Goal: Task Accomplishment & Management: Manage account settings

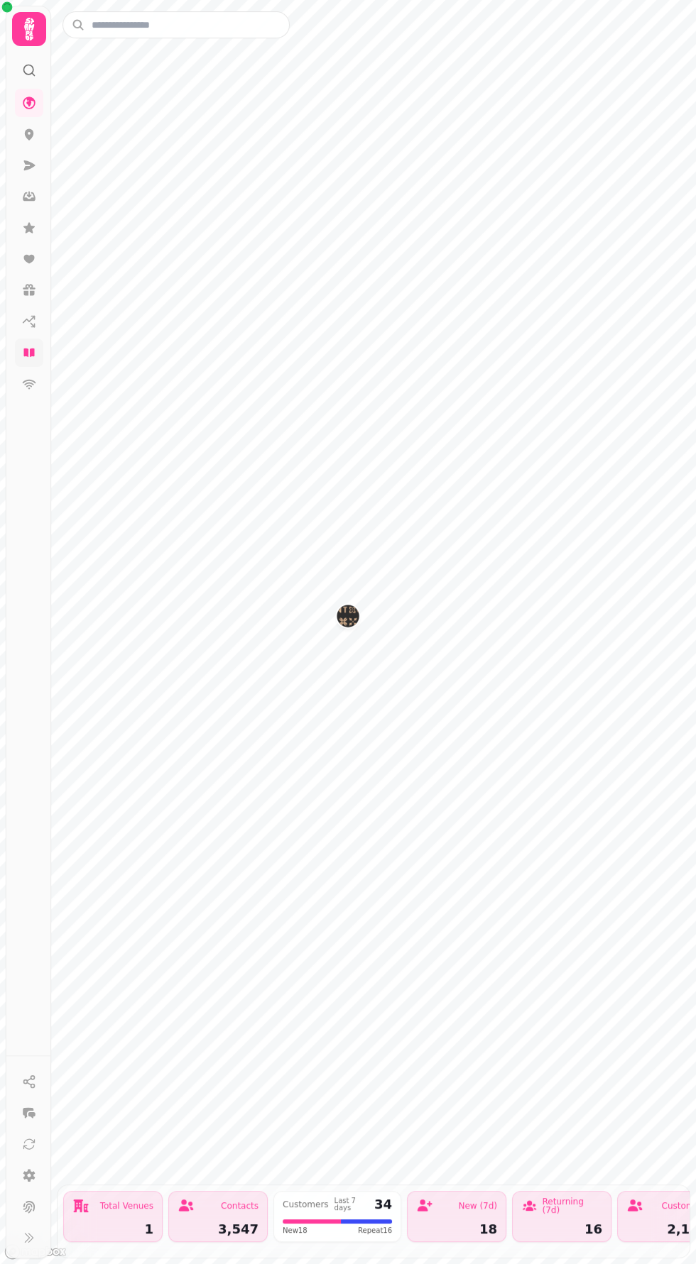
click at [23, 346] on icon at bounding box center [29, 353] width 14 height 14
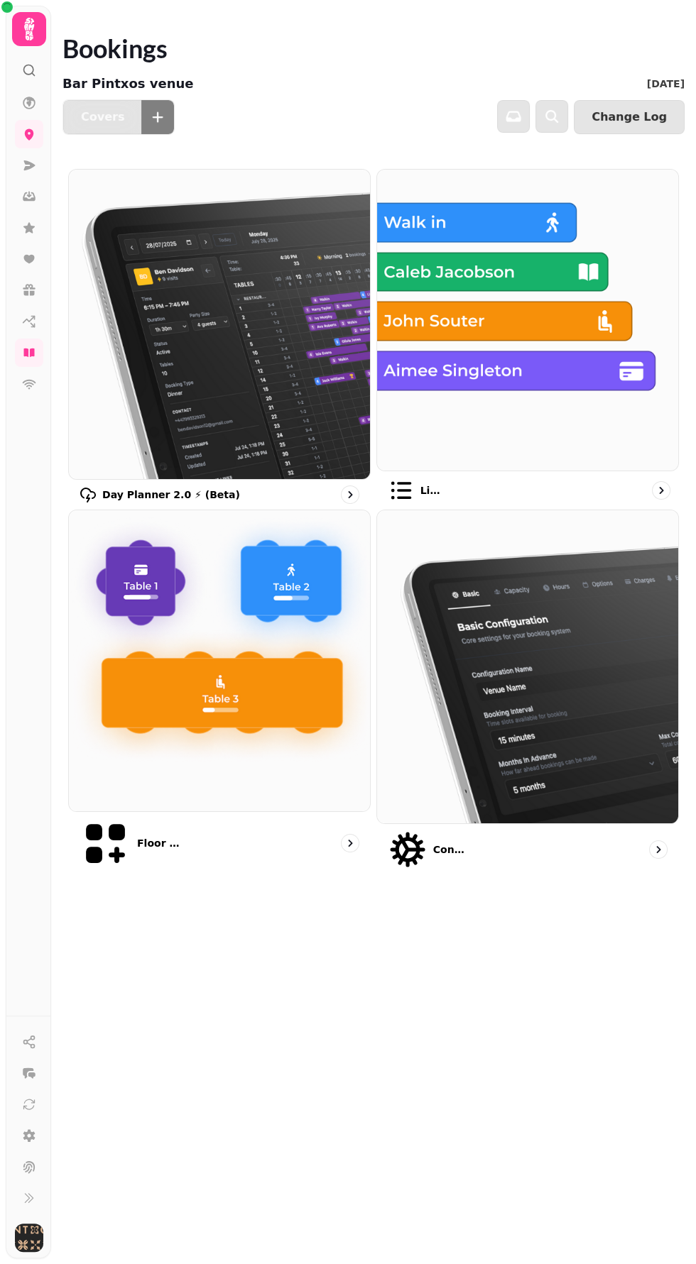
click at [501, 346] on img at bounding box center [527, 320] width 331 height 331
